Goal: Check status: Check status

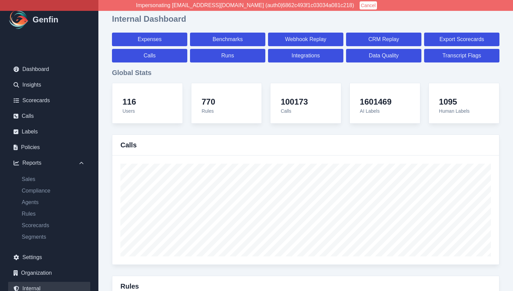
select select "paid"
select select "7"
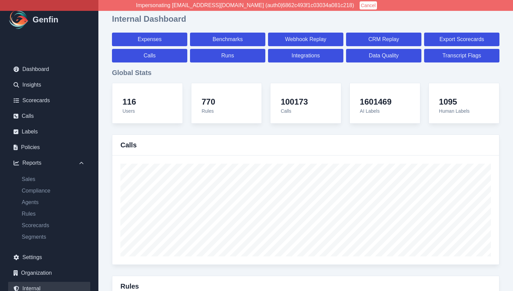
select select "paid"
select select "7"
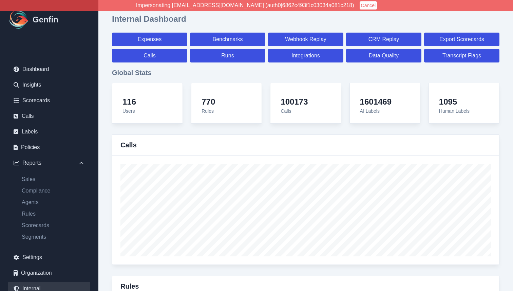
select select "7"
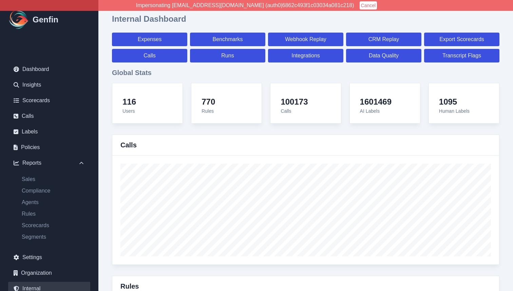
select select "7"
select select "paid"
select select "7"
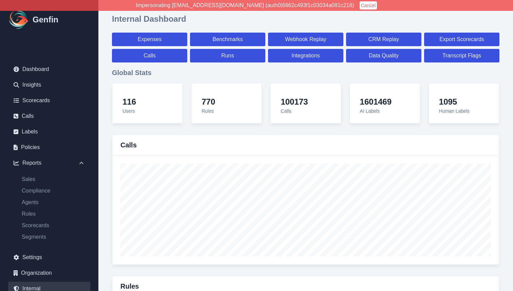
select select "7"
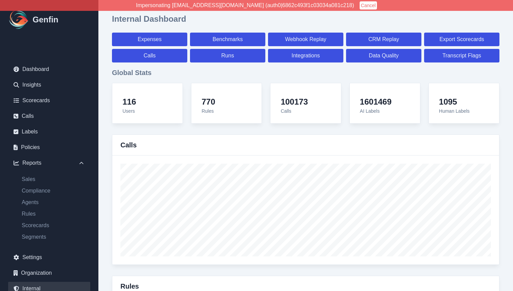
select select "7"
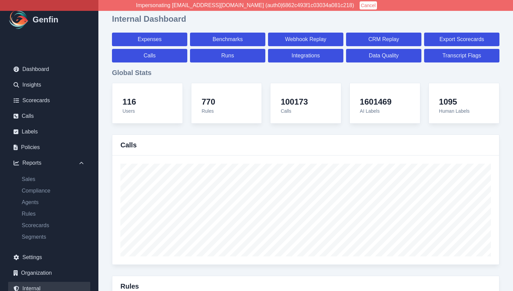
select select "7"
select select "paid"
select select "7"
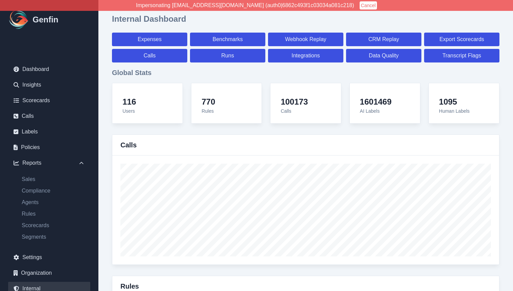
select select "paid"
select select "7"
select select "paid"
select select "7"
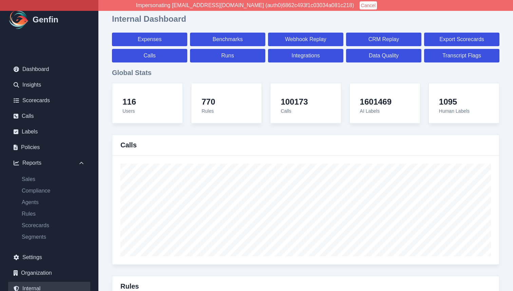
select select "7"
select select "paid"
select select "7"
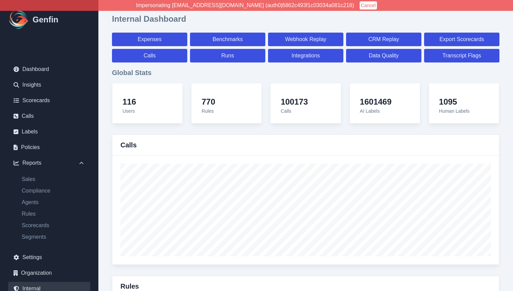
select select "paid"
select select "7"
select select "paid"
select select "7"
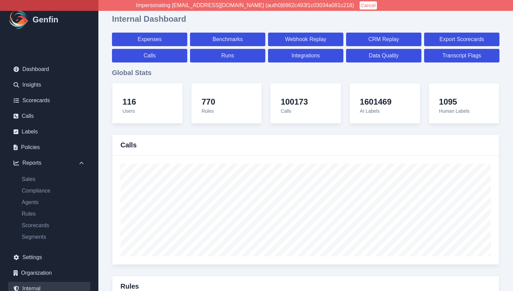
select select "7"
select select "paid"
select select "7"
select select "paid"
select select "7"
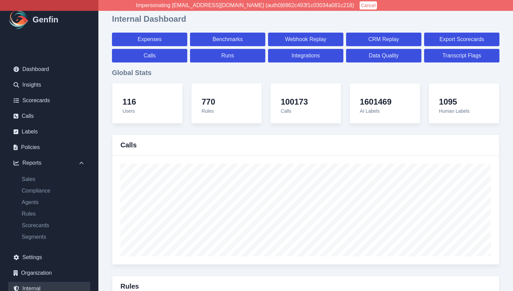
select select "7"
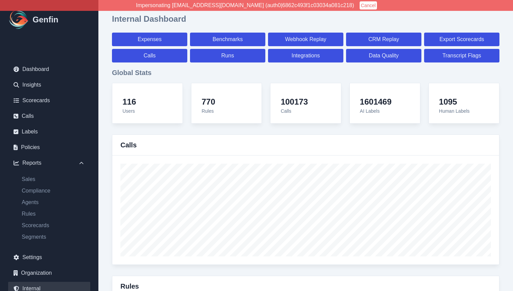
select select "paid"
select select "7"
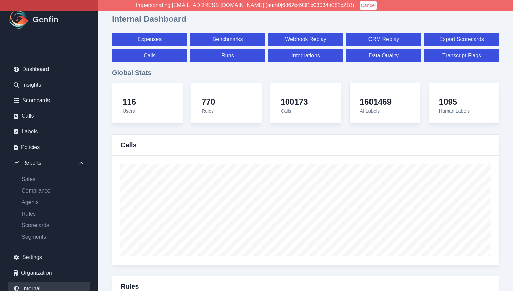
select select "paid"
select select "7"
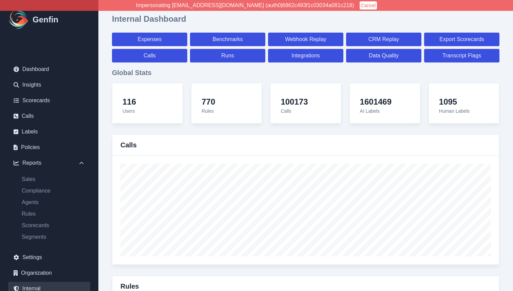
select select "7"
select select "paid"
select select "7"
